Goal: Submit feedback/report problem

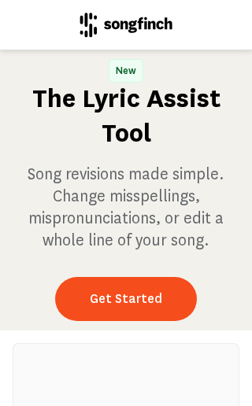
click at [107, 306] on link "Get Started" at bounding box center [126, 299] width 142 height 44
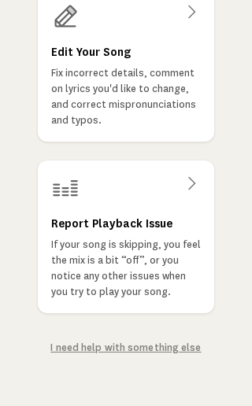
scroll to position [231, 0]
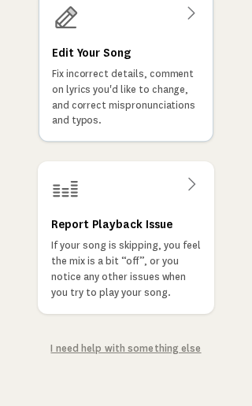
click at [190, 19] on icon at bounding box center [190, 13] width 19 height 19
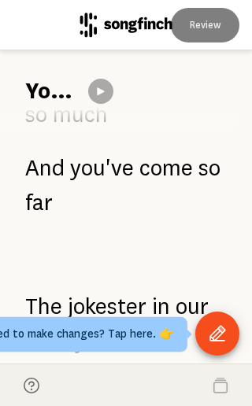
scroll to position [2750, 0]
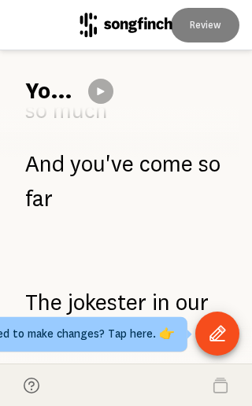
click at [222, 328] on icon "Open Tool Menu" at bounding box center [217, 333] width 16 height 16
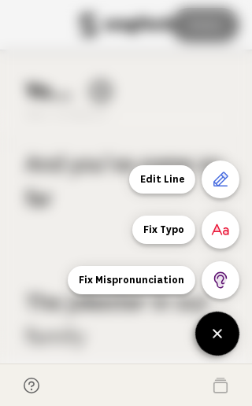
click at [221, 335] on icon "Open Tool Menu" at bounding box center [218, 334] width 18 height 18
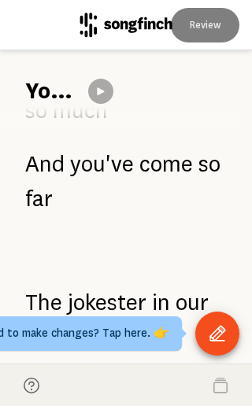
click at [168, 387] on footer at bounding box center [126, 385] width 252 height 43
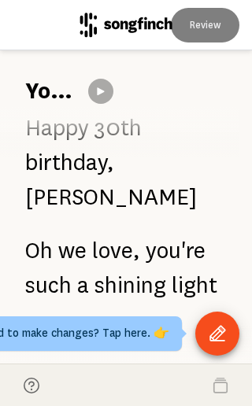
scroll to position [5154, 0]
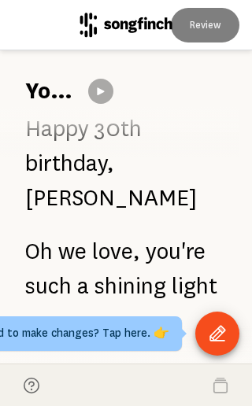
click at [229, 386] on footer at bounding box center [126, 385] width 252 height 43
click at [139, 332] on div "Need to make changes? Tap here. 👉 Need to make changes? Tap here. 👉" at bounding box center [73, 334] width 217 height 35
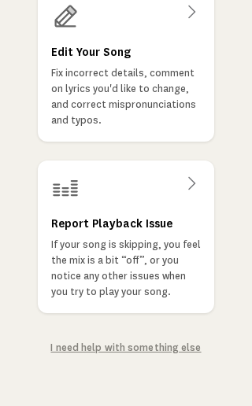
scroll to position [231, 0]
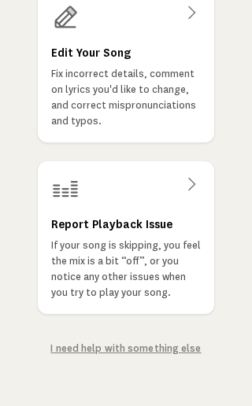
click at [168, 350] on link "I need help with something else" at bounding box center [125, 348] width 150 height 13
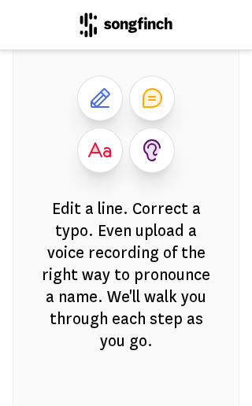
scroll to position [727, 0]
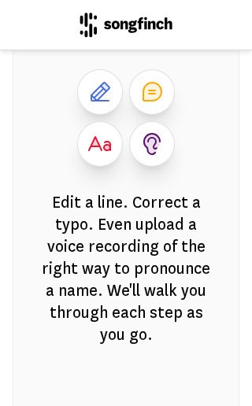
click at [106, 148] on icon at bounding box center [99, 143] width 23 height 15
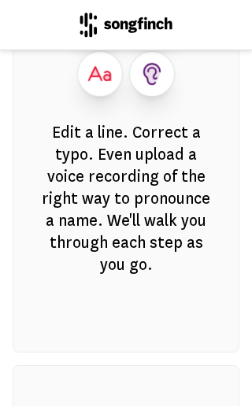
scroll to position [746, 0]
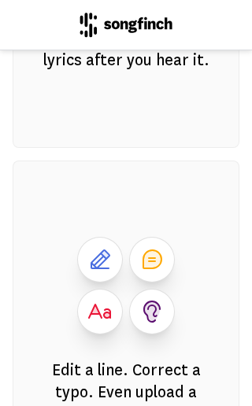
scroll to position [564, 0]
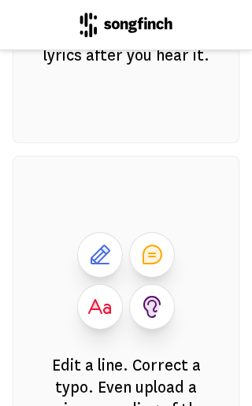
click at [155, 254] on icon at bounding box center [152, 255] width 18 height 18
click at [161, 250] on icon at bounding box center [151, 255] width 25 height 25
click at [156, 247] on icon at bounding box center [152, 255] width 18 height 18
click at [157, 302] on icon at bounding box center [152, 307] width 16 height 20
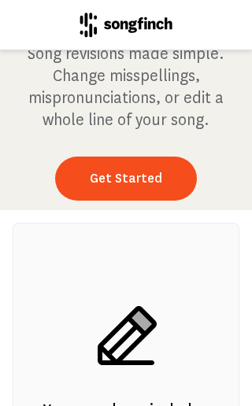
scroll to position [83, 0]
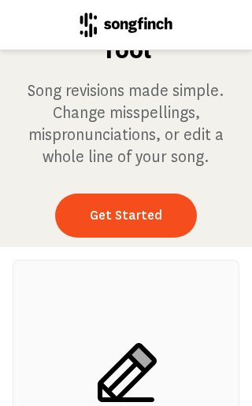
click at [149, 214] on link "Get Started" at bounding box center [126, 216] width 142 height 44
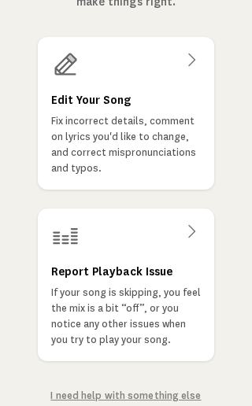
scroll to position [184, 0]
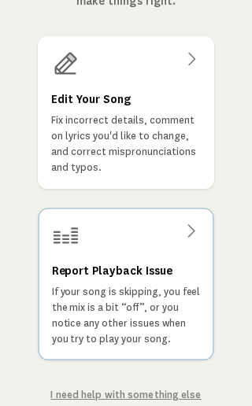
click at [190, 226] on icon at bounding box center [191, 231] width 19 height 19
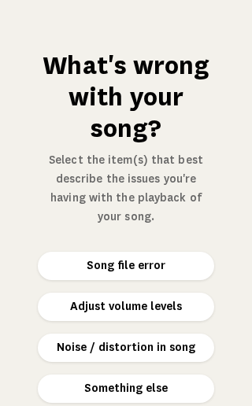
click at [169, 375] on button "Something else" at bounding box center [126, 389] width 176 height 28
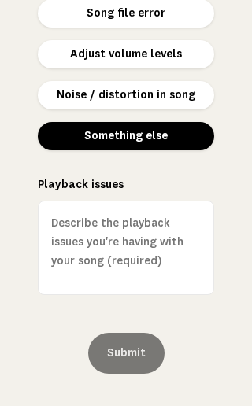
scroll to position [252, 0]
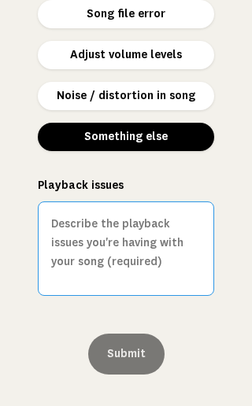
click at [65, 202] on textarea "Playback issues" at bounding box center [126, 249] width 176 height 94
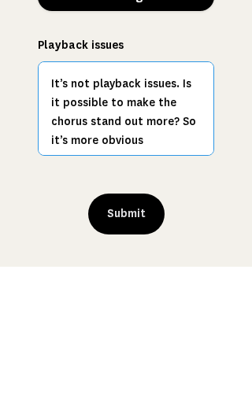
type textarea "It’s not playback issues. Is it possible to make the chorus stand out more? So …"
